Goal: Task Accomplishment & Management: Complete application form

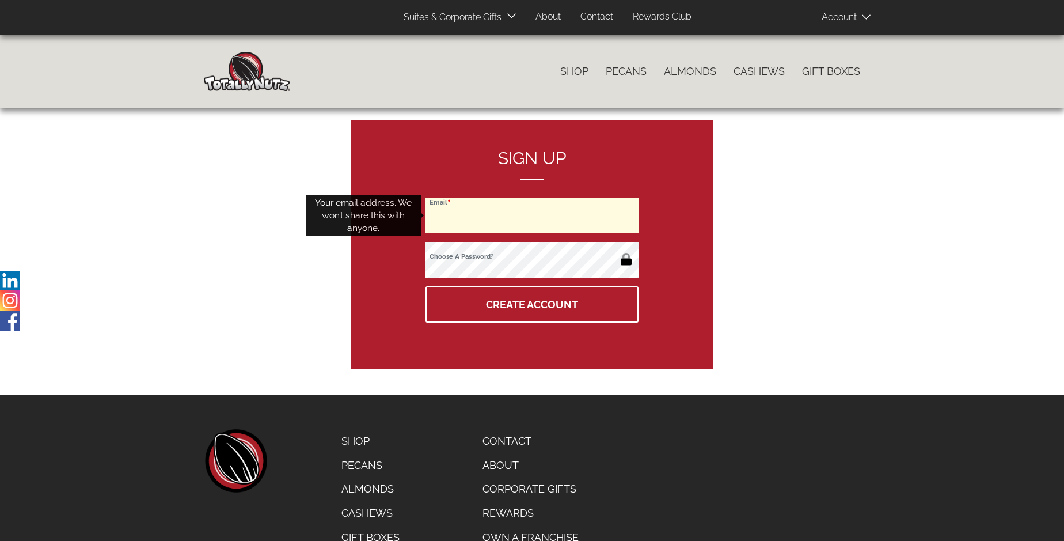
click at [532, 215] on input "Email" at bounding box center [532, 216] width 213 height 36
type input "[EMAIL_ADDRESS][DOMAIN_NAME]"
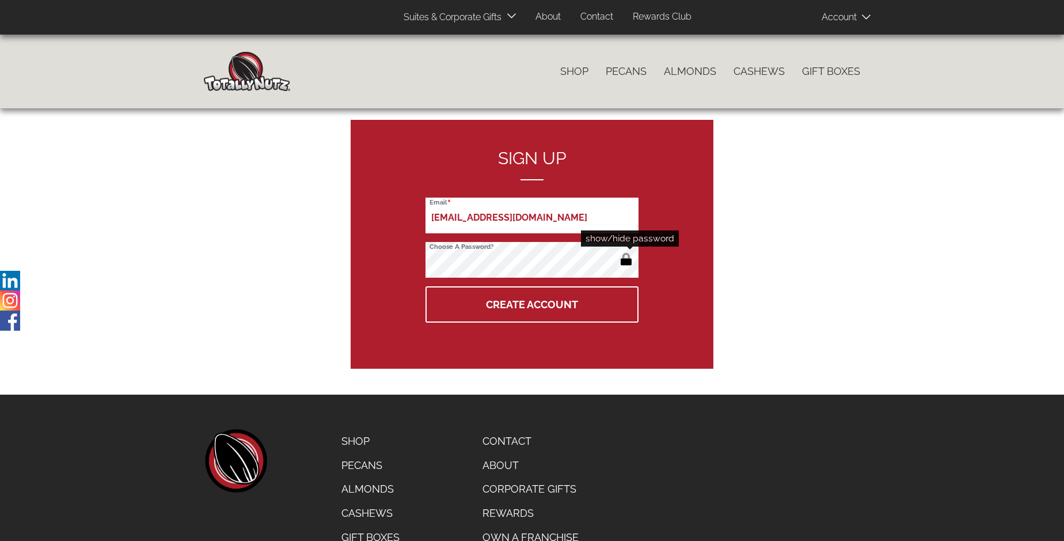
click at [626, 260] on button "button" at bounding box center [626, 260] width 19 height 18
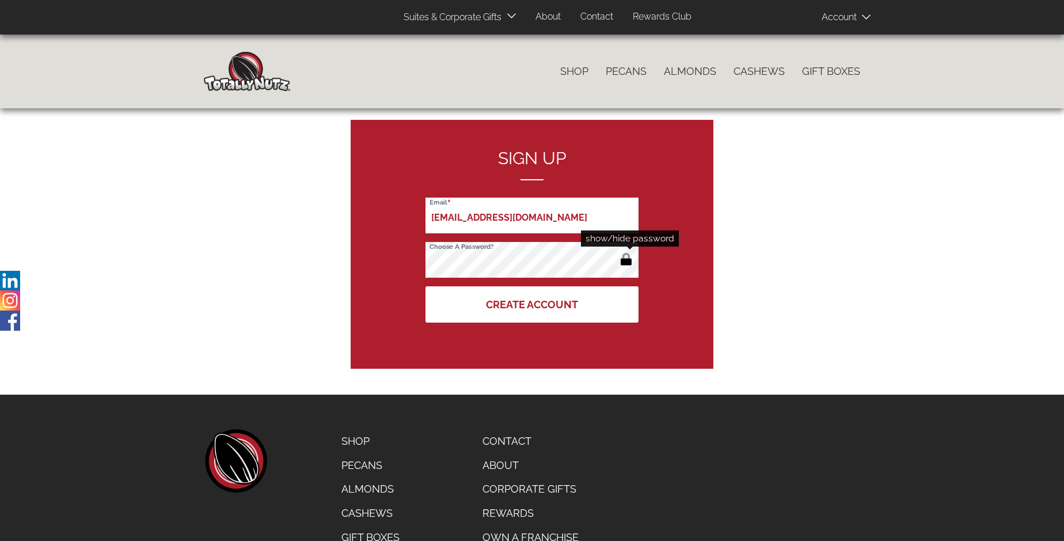
click at [532, 304] on button "Create Account" at bounding box center [532, 304] width 213 height 36
